Goal: Navigation & Orientation: Find specific page/section

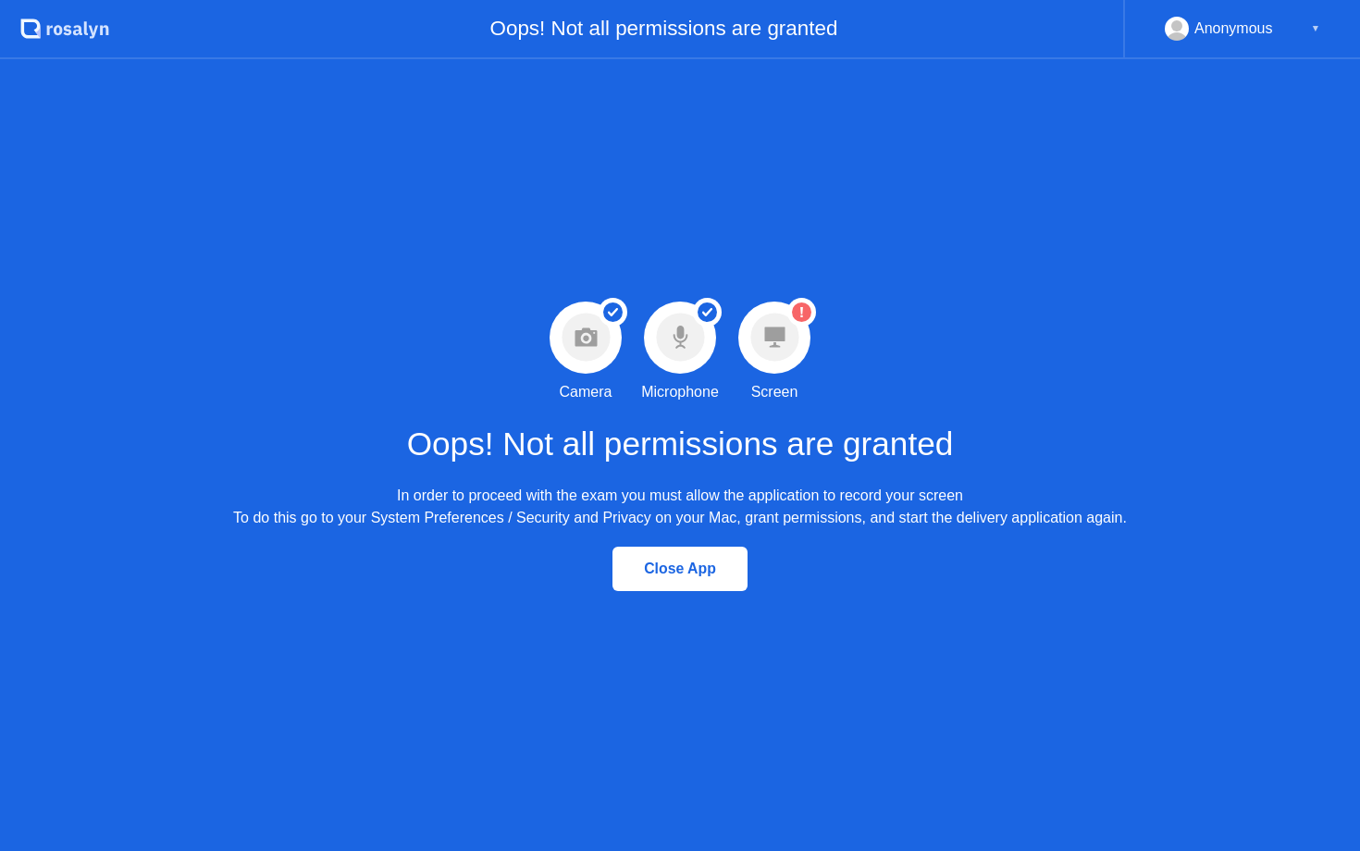
click at [807, 312] on circle at bounding box center [801, 312] width 19 height 19
click at [1208, 33] on div "Anonymous" at bounding box center [1234, 29] width 79 height 24
click at [1309, 30] on div "Anonymous ▼" at bounding box center [1242, 29] width 155 height 24
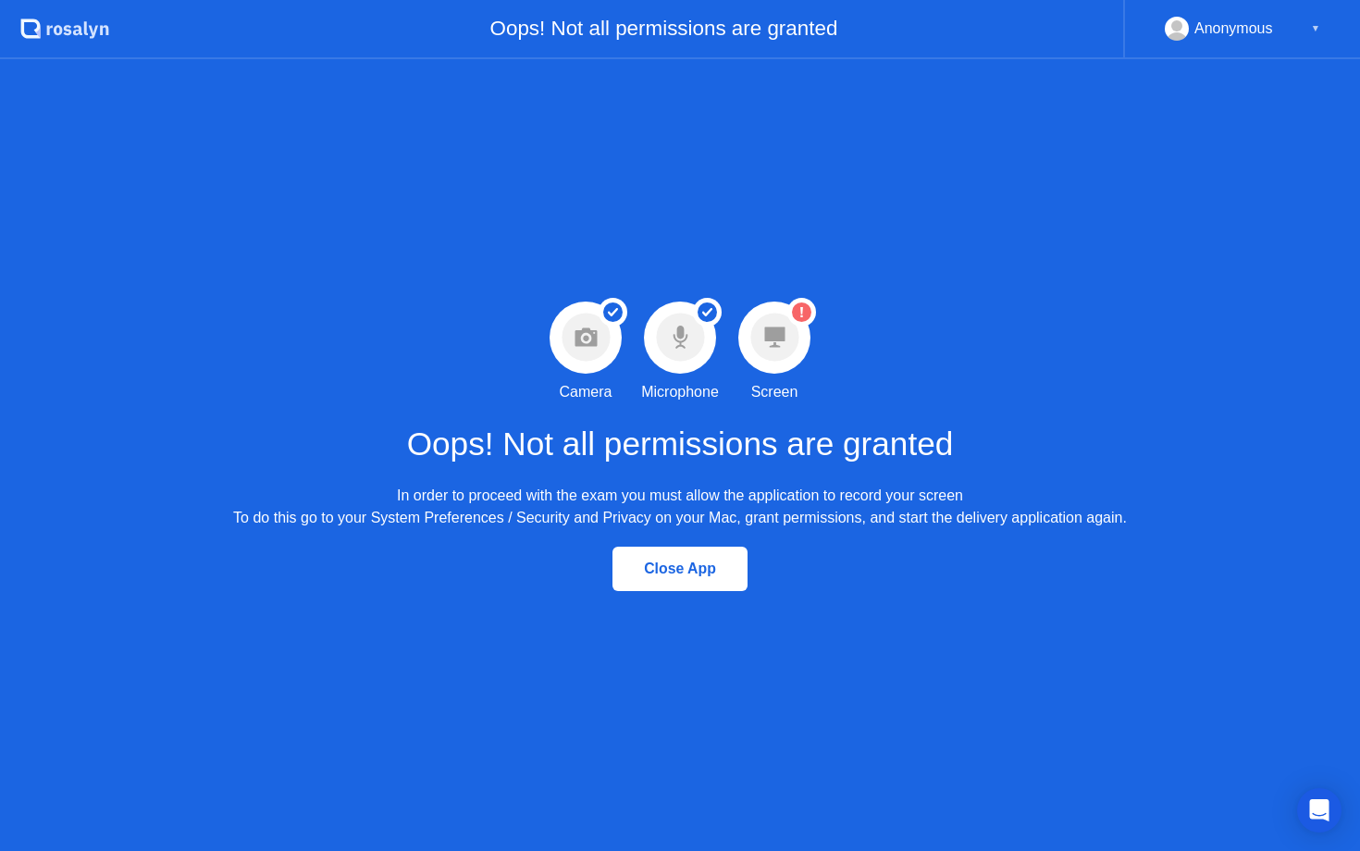
click at [1309, 30] on div "Anonymous ▼" at bounding box center [1242, 29] width 155 height 24
drag, startPoint x: 965, startPoint y: 288, endPoint x: 642, endPoint y: 581, distance: 436.3
click at [658, 557] on div "Success Camera permission granted Camera Success Microphone permission granted …" at bounding box center [680, 455] width 1360 height 792
click at [693, 571] on div "Close App" at bounding box center [680, 569] width 124 height 17
